Goal: Task Accomplishment & Management: Use online tool/utility

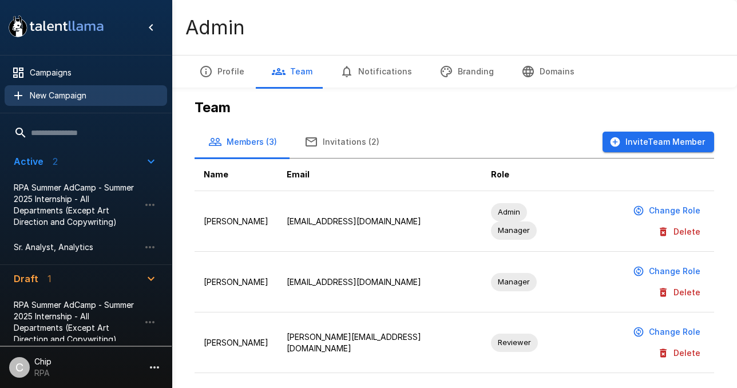
click at [63, 98] on span "New Campaign" at bounding box center [94, 95] width 128 height 11
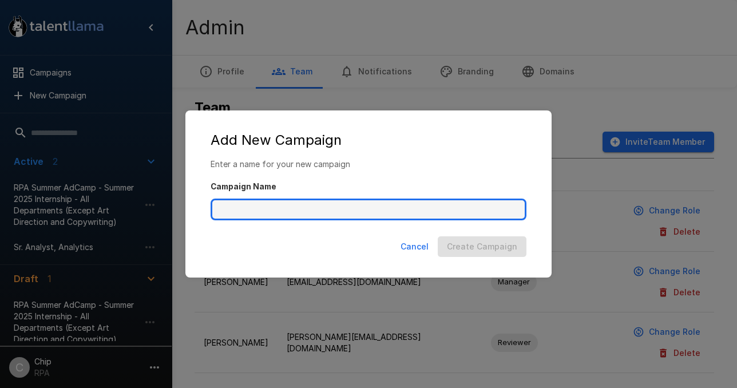
click at [293, 211] on input "Campaign Name" at bounding box center [369, 210] width 316 height 22
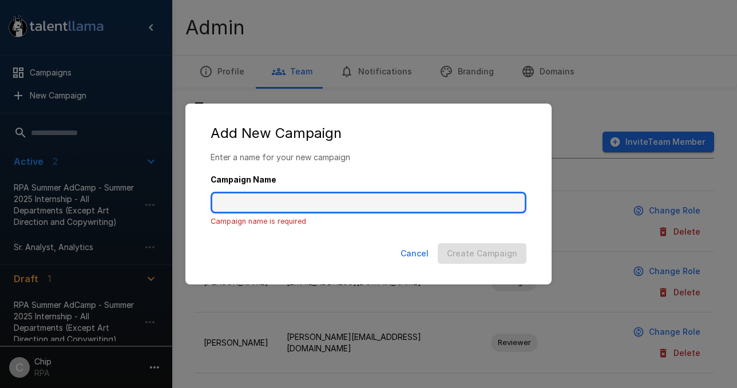
paste input "**********"
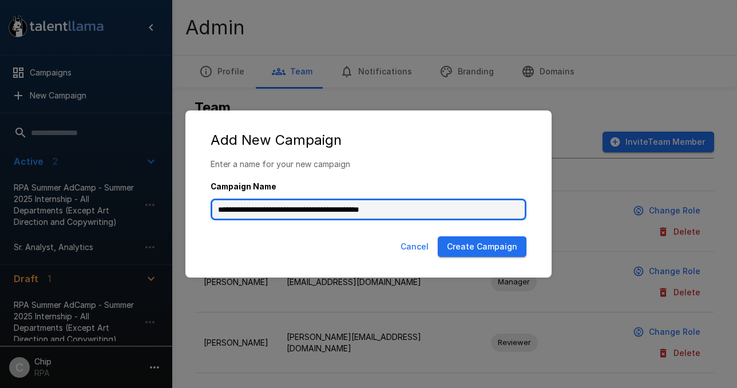
type input "**********"
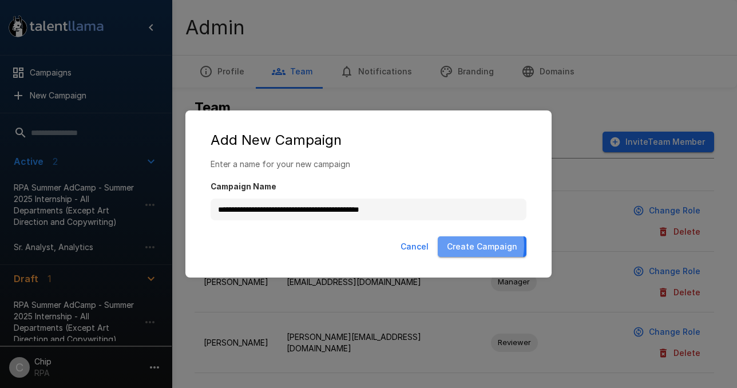
click at [466, 246] on button "Create Campaign" at bounding box center [482, 246] width 89 height 21
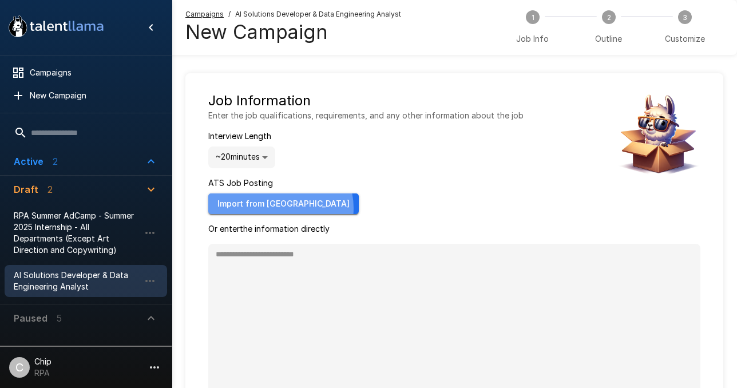
click at [280, 208] on button "Import from [GEOGRAPHIC_DATA]" at bounding box center [283, 204] width 151 height 21
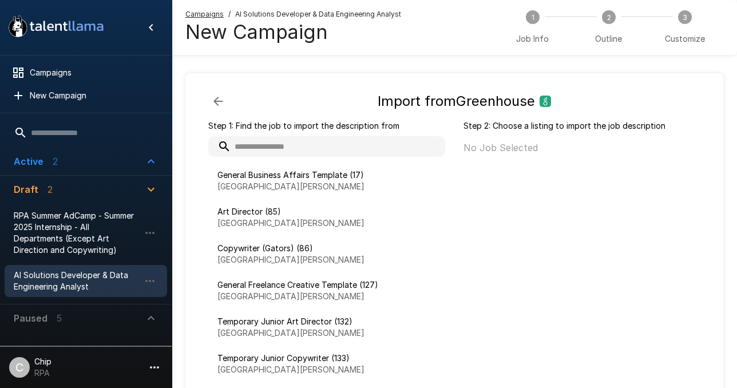
click at [269, 146] on input "text" at bounding box center [326, 146] width 237 height 21
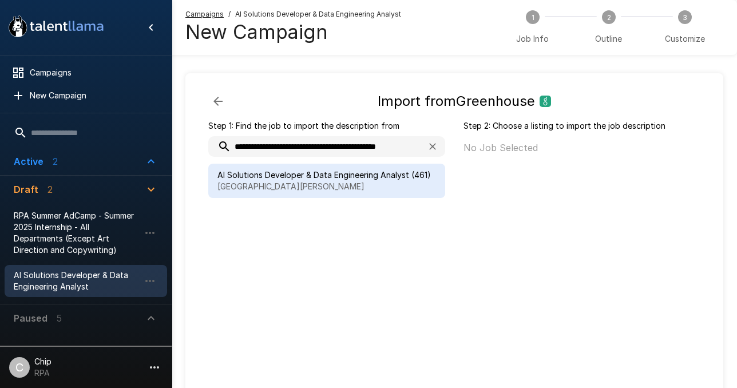
type input "**********"
click at [340, 177] on span "AI Solutions Developer & Data Engineering Analyst (461)" at bounding box center [327, 174] width 219 height 11
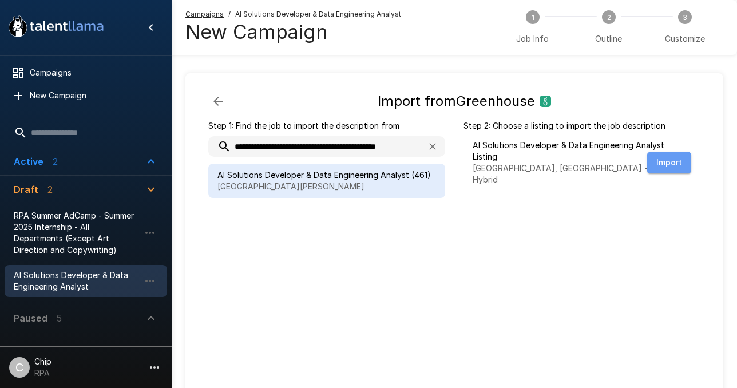
click at [668, 157] on button "Import" at bounding box center [670, 162] width 44 height 21
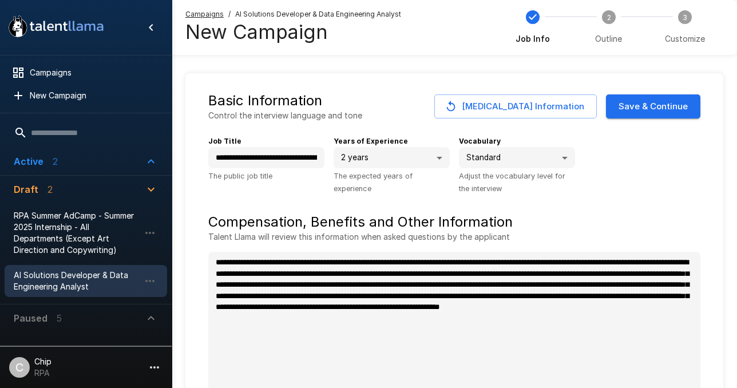
type textarea "*"
click at [49, 72] on span "Campaigns" at bounding box center [94, 72] width 128 height 11
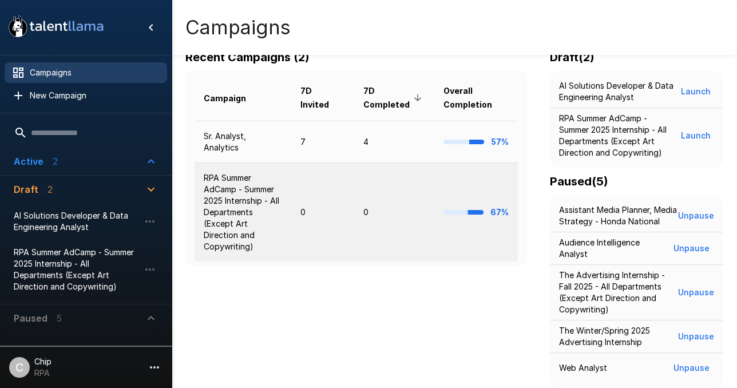
scroll to position [195, 0]
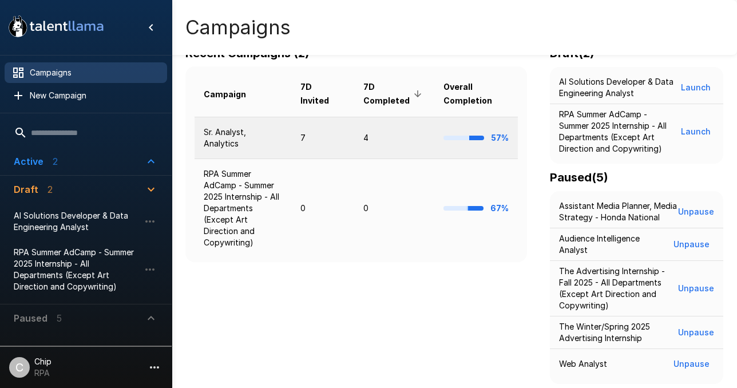
click at [222, 133] on td "Sr. Analyst, Analytics" at bounding box center [243, 138] width 97 height 42
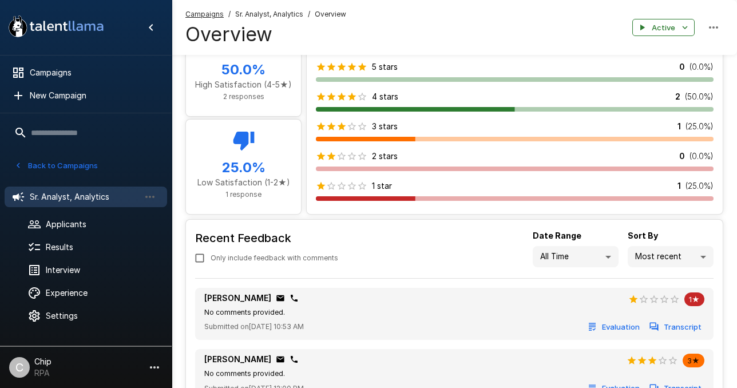
click at [625, 328] on button "Evaluation" at bounding box center [614, 327] width 57 height 18
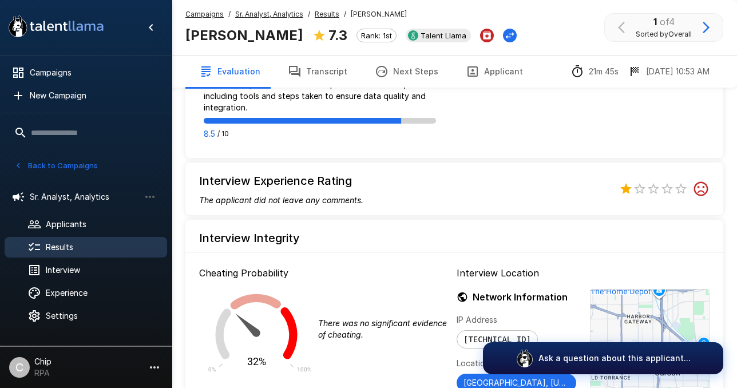
scroll to position [1052, 0]
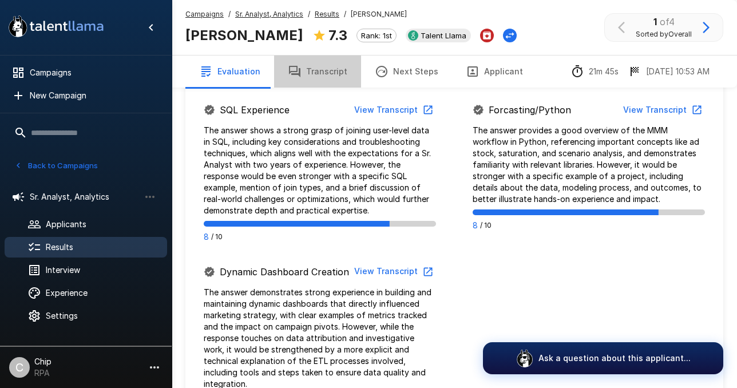
click at [315, 74] on button "Transcript" at bounding box center [317, 72] width 87 height 32
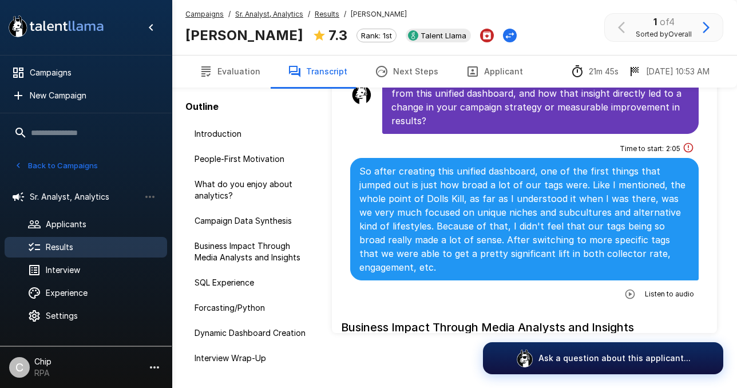
scroll to position [1487, 0]
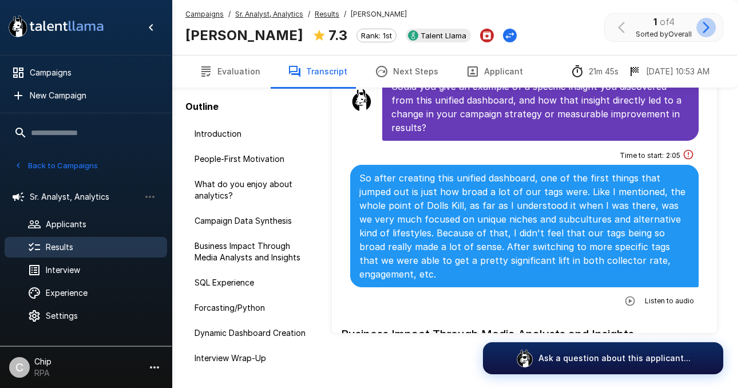
click at [709, 25] on icon "button" at bounding box center [707, 28] width 14 height 14
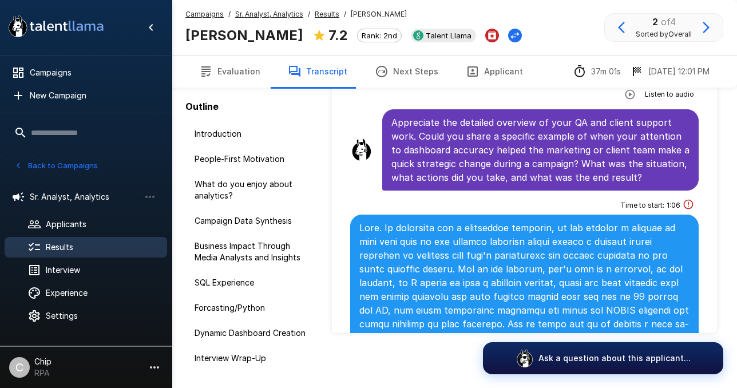
scroll to position [5839, 0]
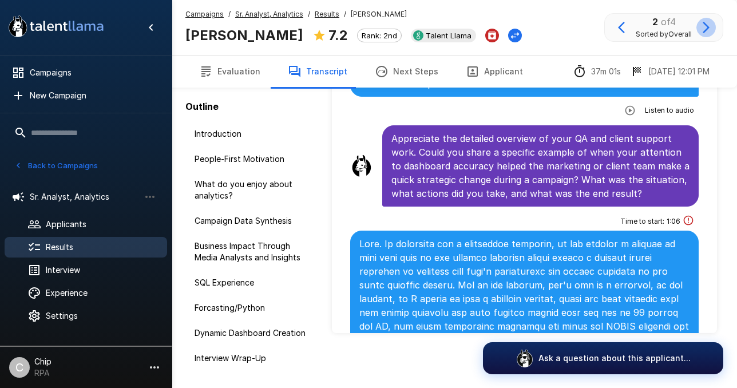
click at [709, 27] on icon "button" at bounding box center [706, 27] width 7 height 11
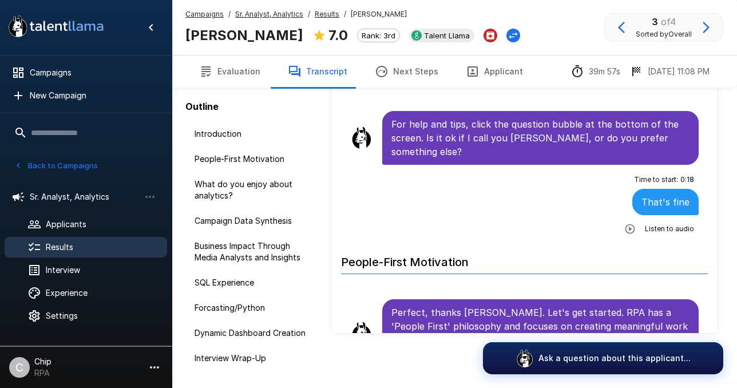
click at [709, 27] on icon "button" at bounding box center [706, 27] width 7 height 11
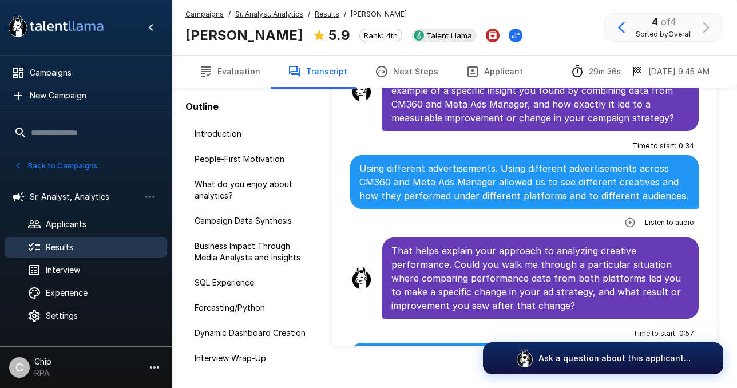
scroll to position [1197, 0]
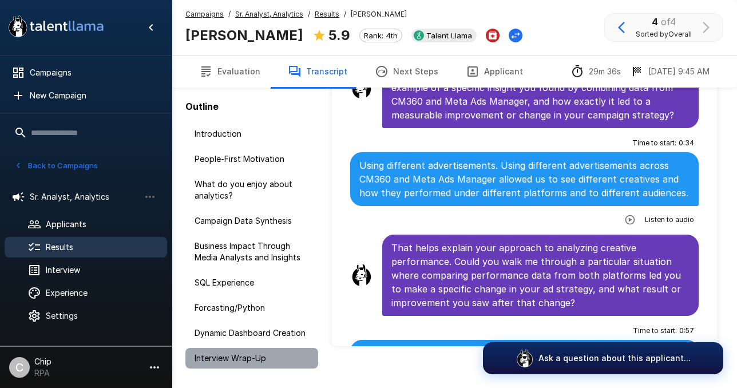
click at [210, 361] on span "Interview Wrap-Up" at bounding box center [252, 358] width 115 height 11
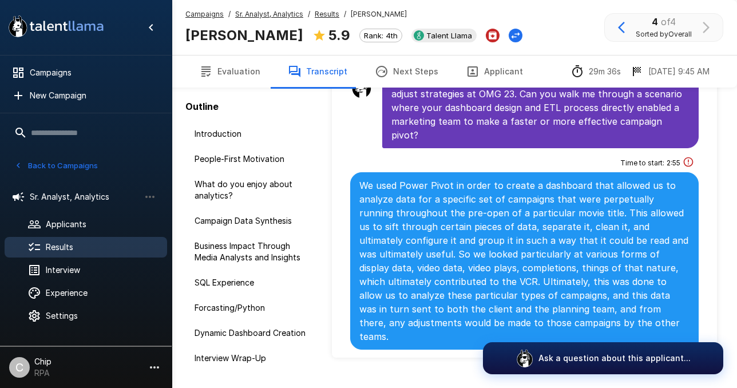
scroll to position [3720, 0]
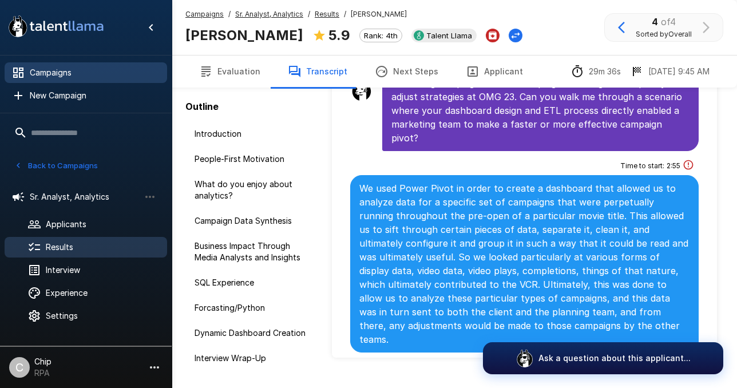
click at [44, 75] on span "Campaigns" at bounding box center [94, 72] width 128 height 11
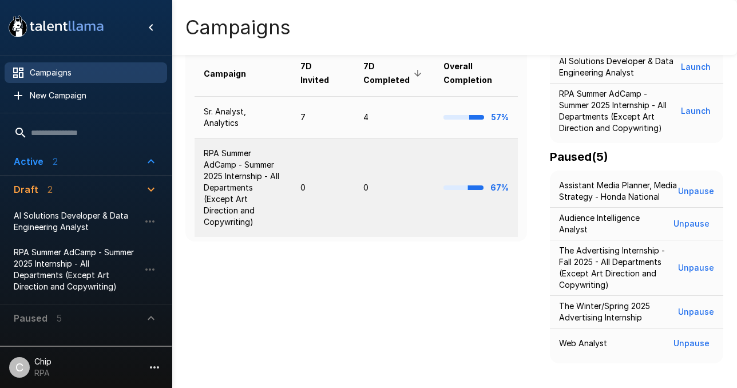
scroll to position [212, 0]
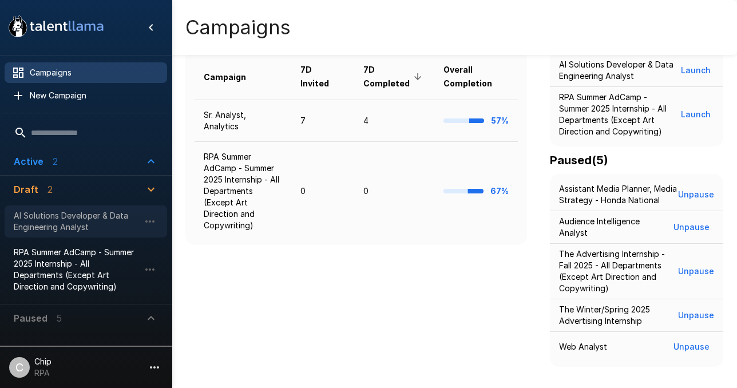
click at [78, 222] on span "AI Solutions Developer & Data Engineering Analyst" at bounding box center [77, 221] width 126 height 23
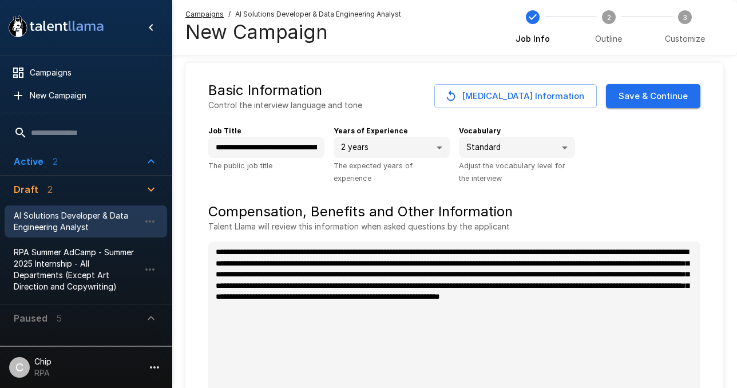
scroll to position [9, 0]
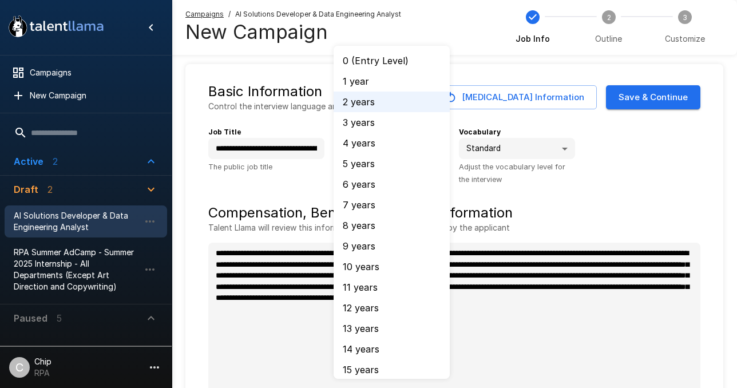
click at [387, 148] on body "**********" at bounding box center [368, 185] width 737 height 388
click at [367, 104] on li "2 years" at bounding box center [392, 102] width 116 height 21
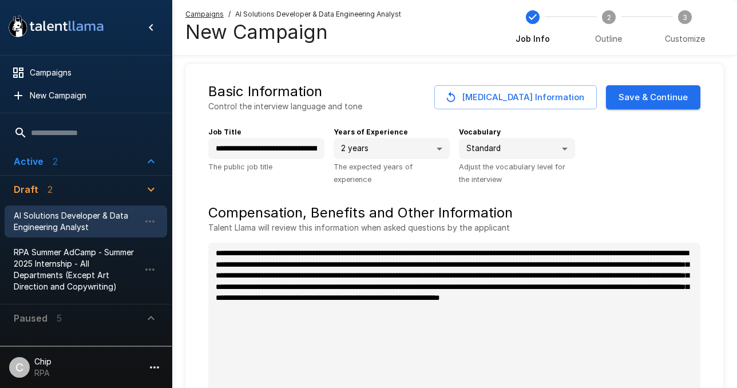
click at [500, 149] on body "**********" at bounding box center [368, 185] width 737 height 388
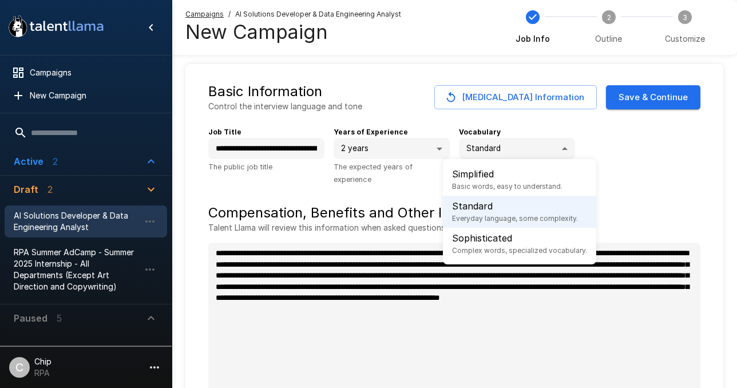
click at [488, 215] on span "Everyday language, some complexity." at bounding box center [515, 218] width 126 height 11
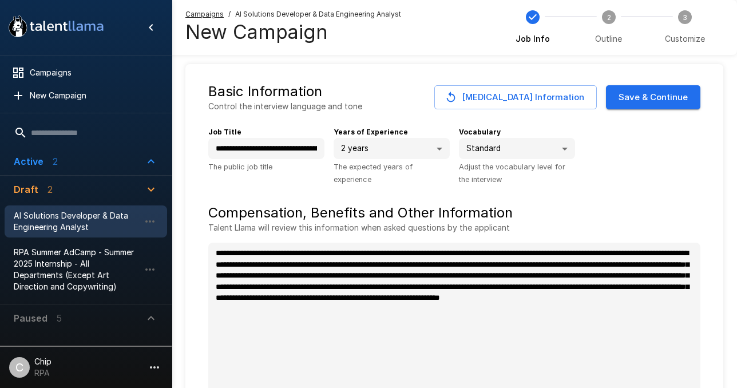
type textarea "*"
click at [644, 101] on button "Save & Continue" at bounding box center [653, 97] width 94 height 24
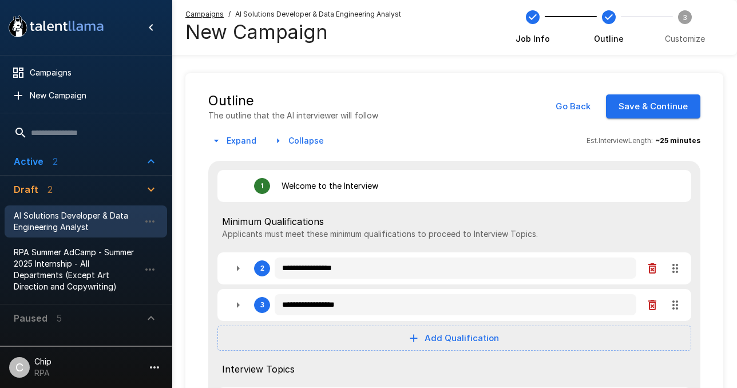
click at [670, 109] on button "Save & Continue" at bounding box center [653, 106] width 94 height 24
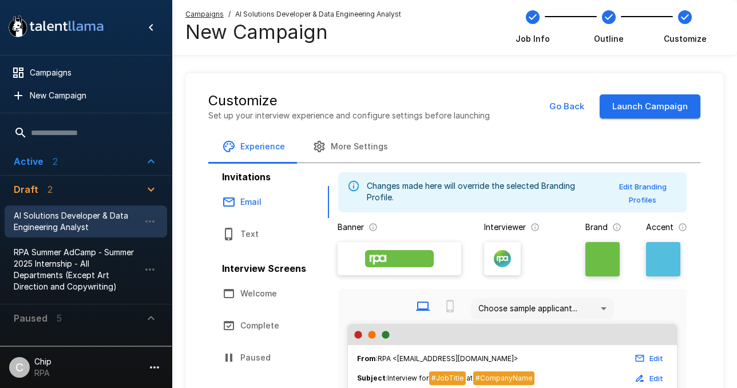
click at [638, 109] on button "Launch Campaign" at bounding box center [650, 106] width 101 height 24
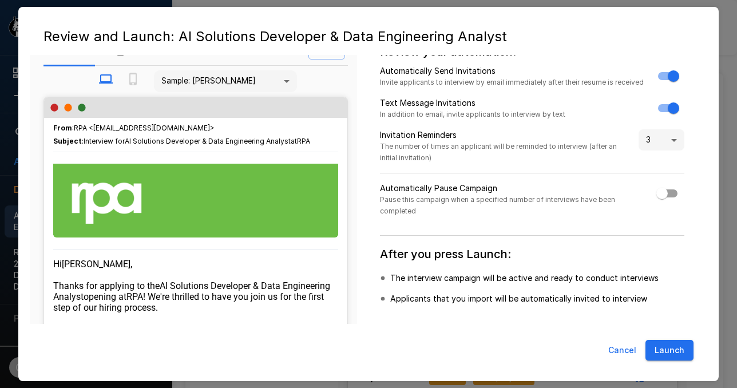
scroll to position [27, 0]
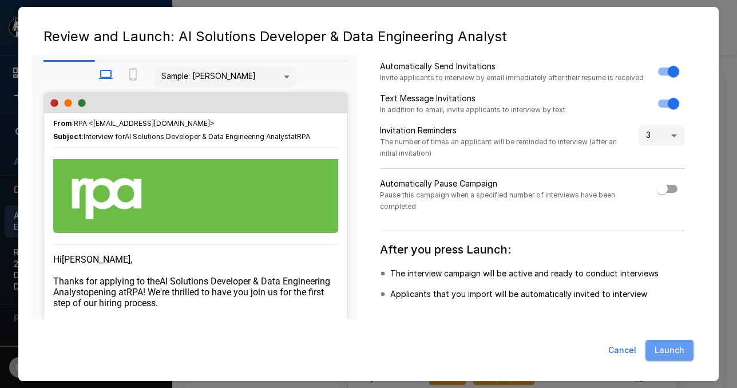
click at [665, 352] on button "Launch" at bounding box center [670, 350] width 48 height 21
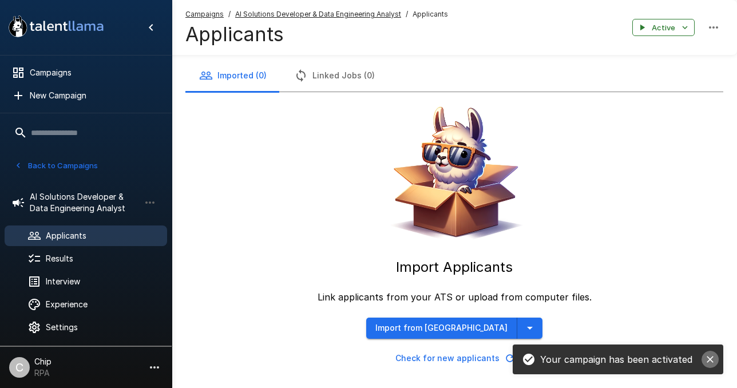
click at [713, 360] on icon "close" at bounding box center [710, 359] width 11 height 11
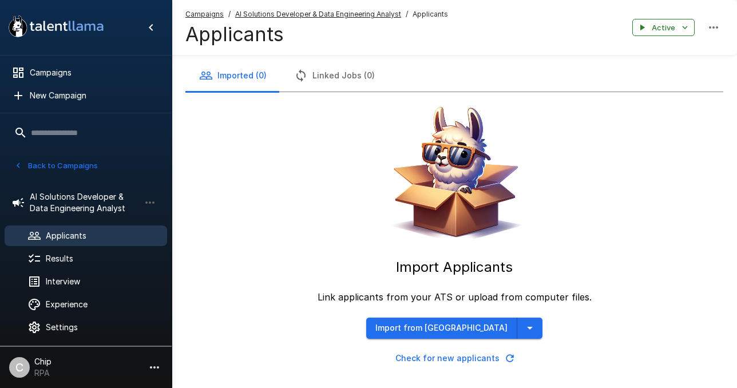
click at [325, 77] on button "Linked Jobs (0)" at bounding box center [335, 76] width 108 height 32
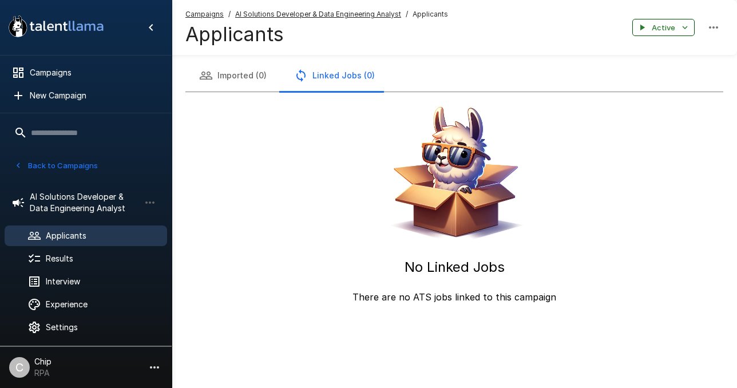
click at [684, 26] on icon "button" at bounding box center [685, 27] width 10 height 10
click at [721, 26] on div at bounding box center [368, 194] width 737 height 388
click at [716, 26] on icon "button" at bounding box center [714, 28] width 14 height 14
click at [282, 18] on div at bounding box center [368, 194] width 737 height 388
click at [277, 15] on u "AI Solutions Developer & Data Engineering Analyst" at bounding box center [318, 14] width 166 height 9
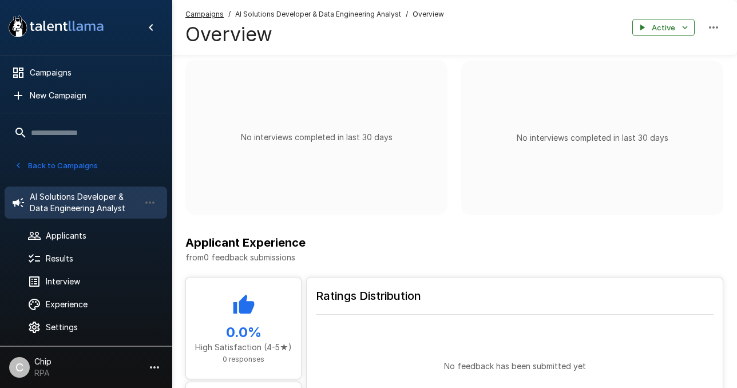
scroll to position [385, 0]
